Goal: Task Accomplishment & Management: Complete application form

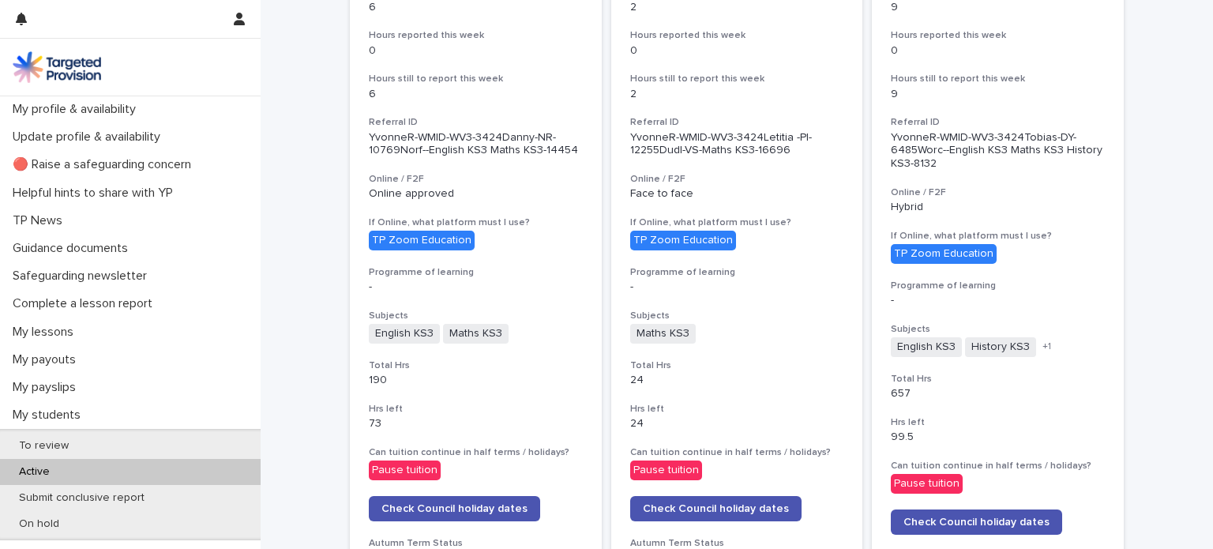
scroll to position [333, 0]
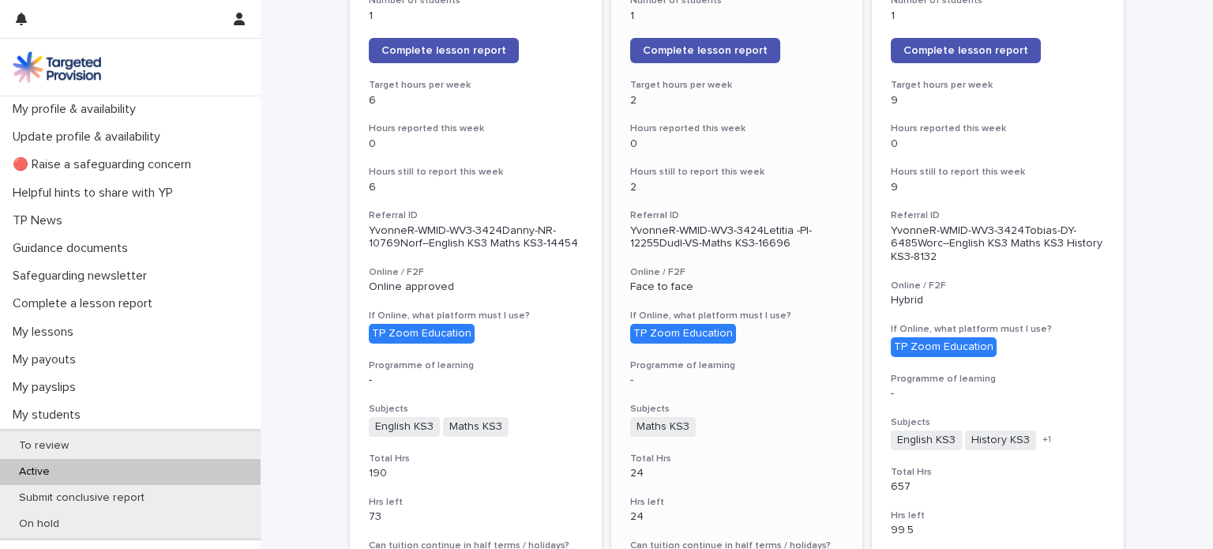
click at [752, 141] on p "0" at bounding box center [737, 143] width 214 height 13
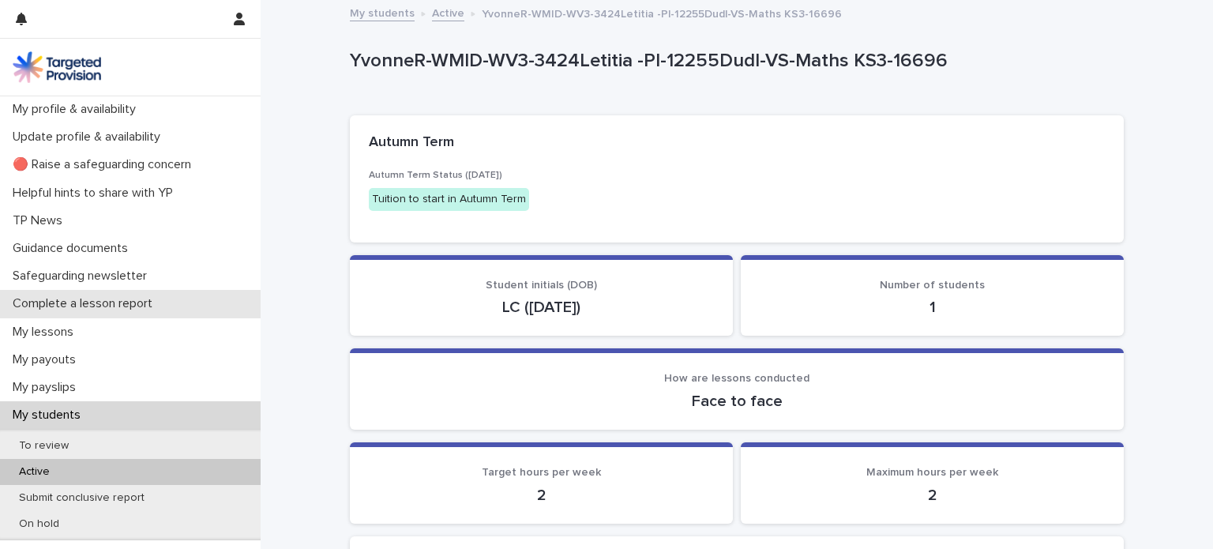
click at [100, 306] on p "Complete a lesson report" at bounding box center [85, 303] width 159 height 15
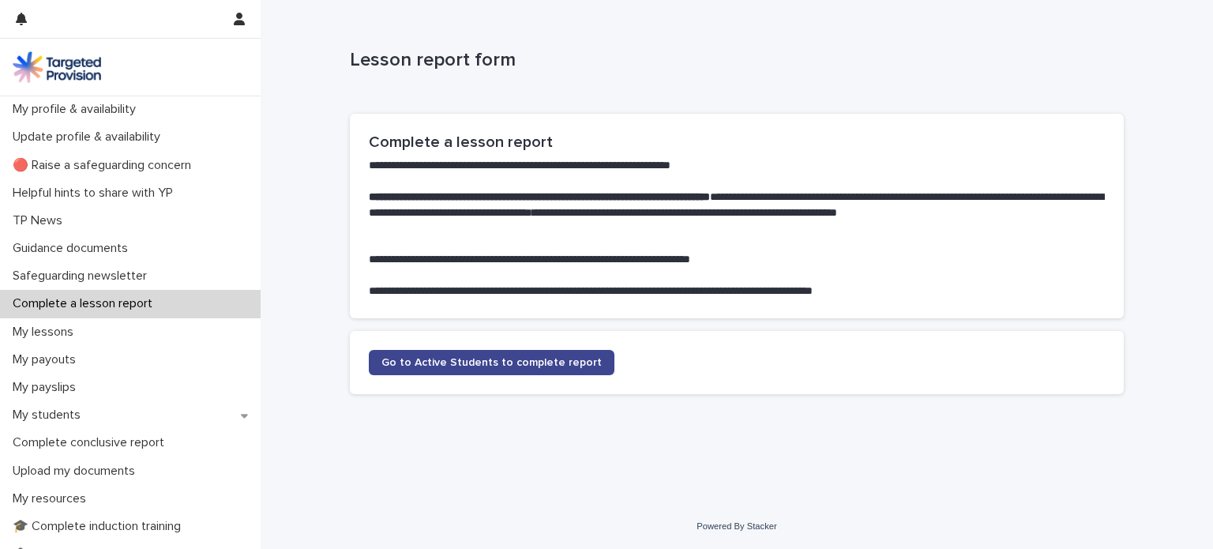
click at [500, 368] on link "Go to Active Students to complete report" at bounding box center [492, 362] width 246 height 25
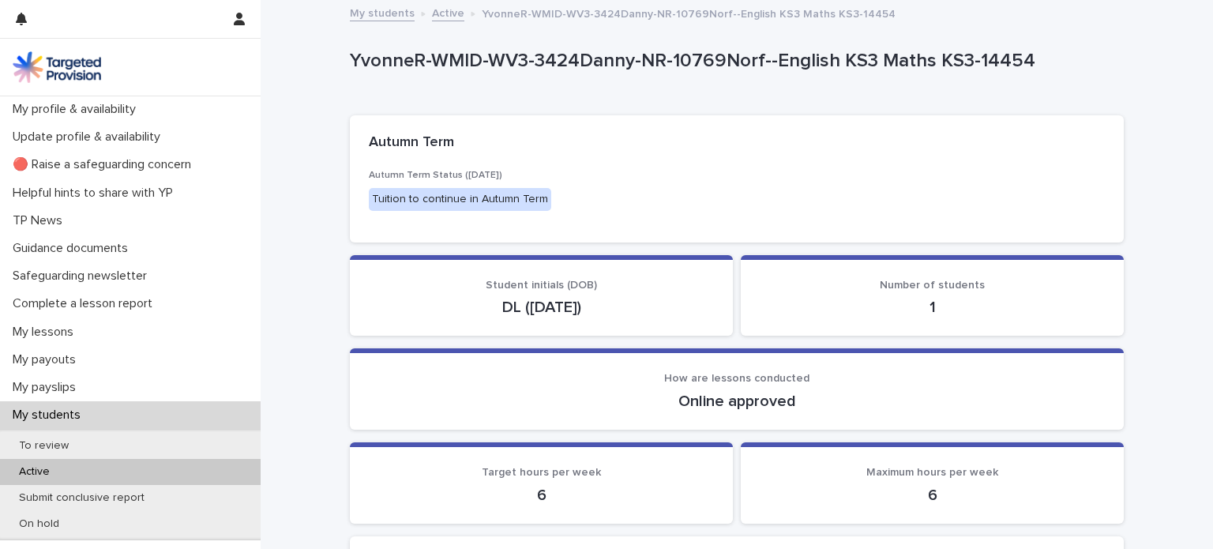
click at [57, 477] on p "Active" at bounding box center [34, 471] width 56 height 13
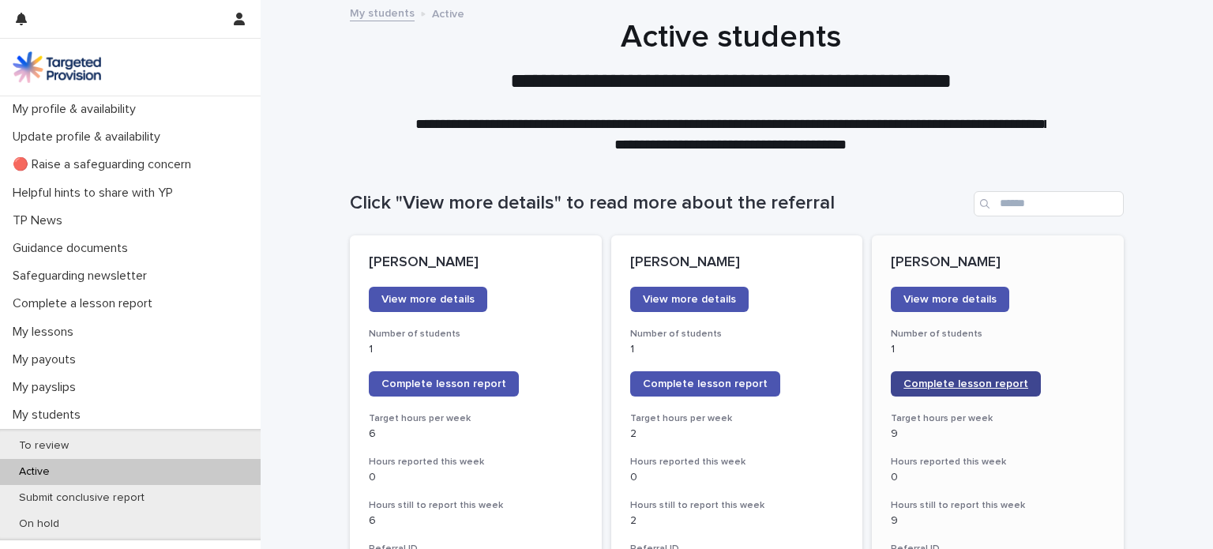
click at [945, 381] on span "Complete lesson report" at bounding box center [965, 383] width 125 height 11
click at [459, 384] on span "Complete lesson report" at bounding box center [443, 383] width 125 height 11
